Goal: Task Accomplishment & Management: Manage account settings

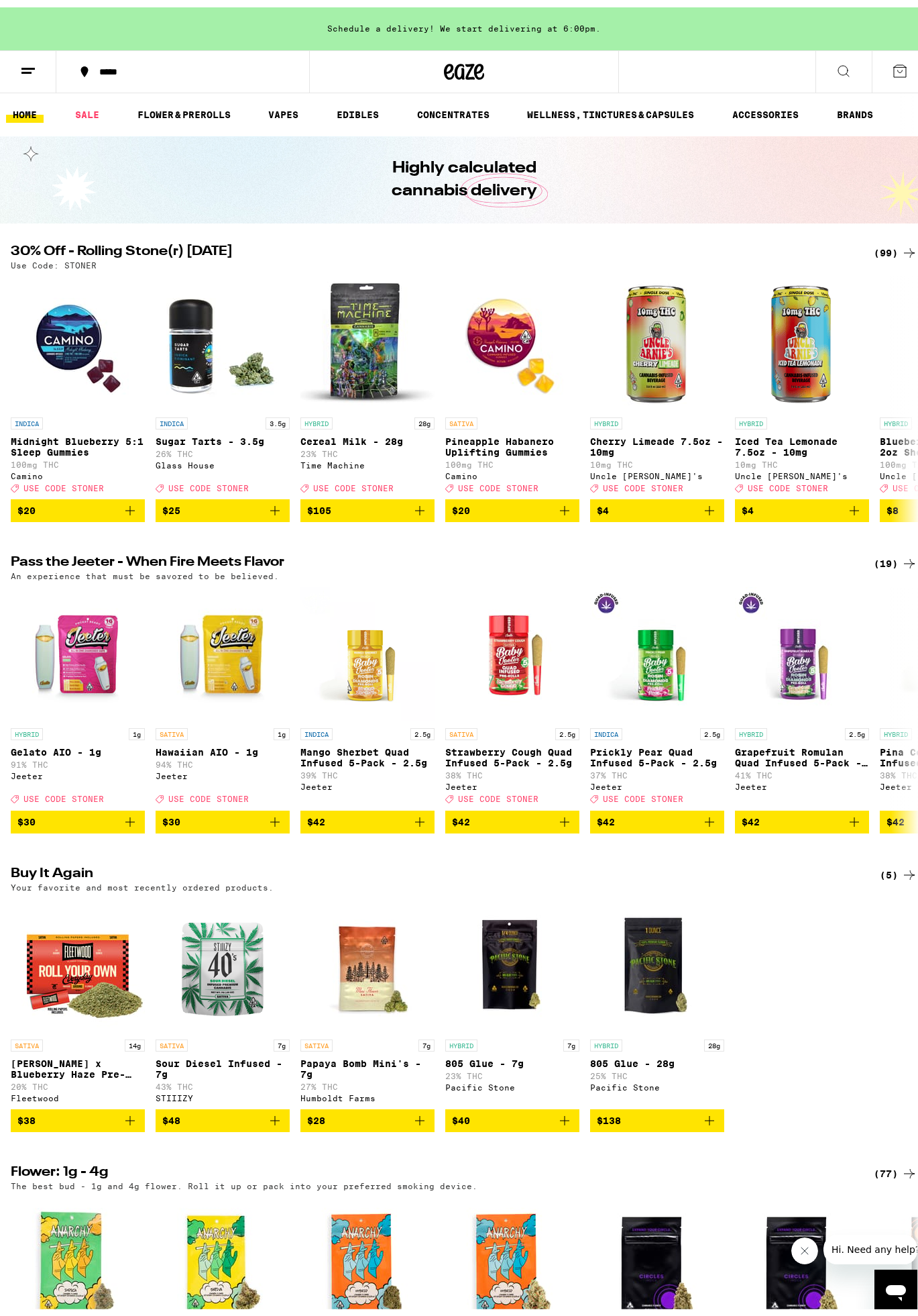
click at [30, 66] on icon at bounding box center [28, 64] width 16 height 16
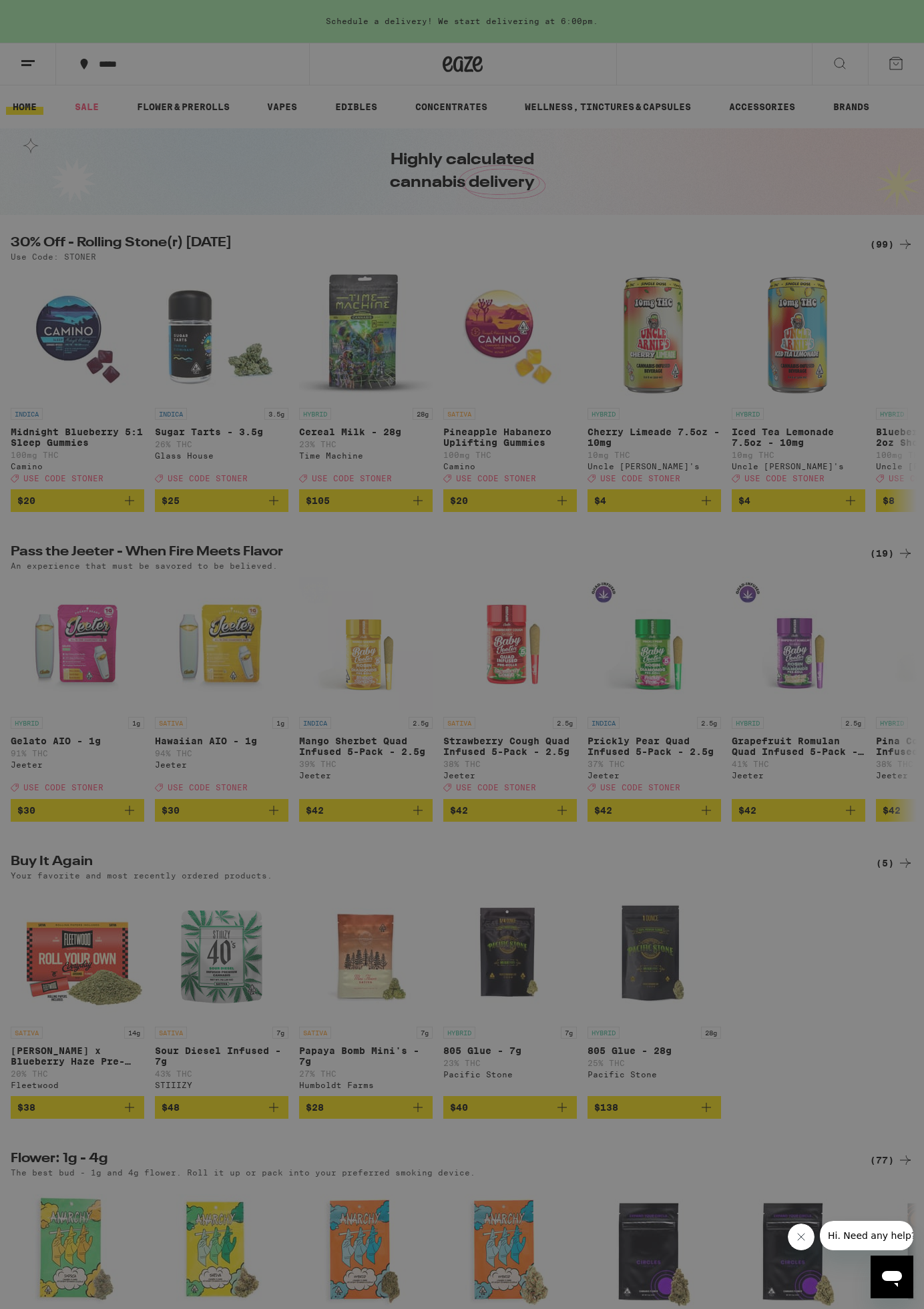
click at [110, 510] on link "Logout" at bounding box center [185, 504] width 235 height 16
